Goal: Task Accomplishment & Management: Manage account settings

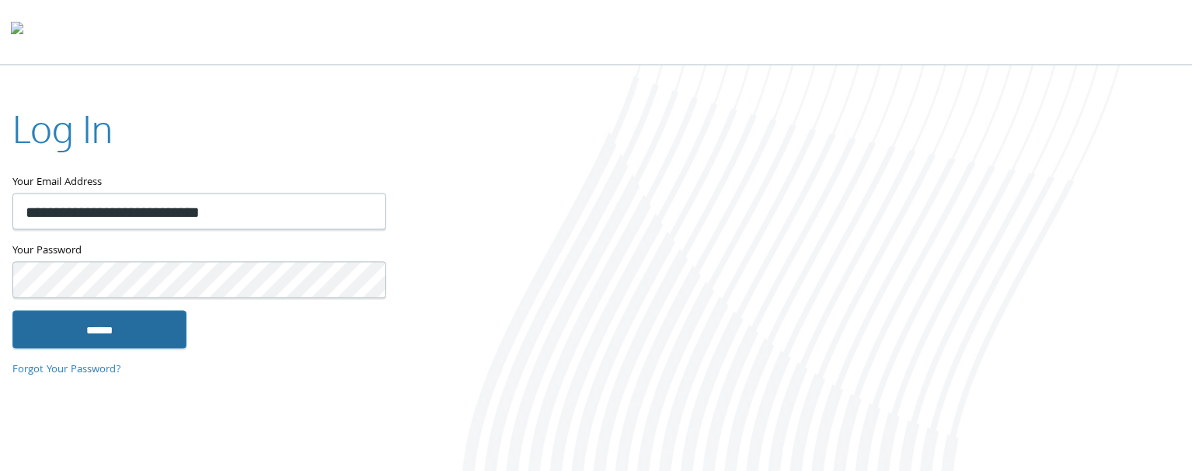
click at [154, 314] on input "******" at bounding box center [99, 329] width 174 height 37
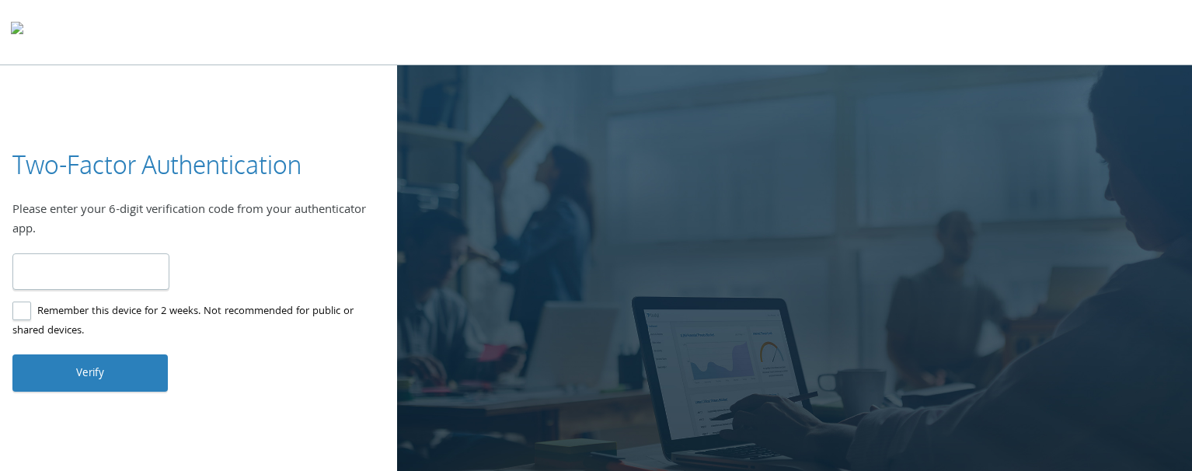
type input "******"
click at [23, 315] on label "Remember this device for 2 weeks. Not recommended for public or shared devices." at bounding box center [192, 321] width 360 height 39
click at [75, 362] on button "Verify" at bounding box center [89, 372] width 155 height 37
